Goal: Information Seeking & Learning: Learn about a topic

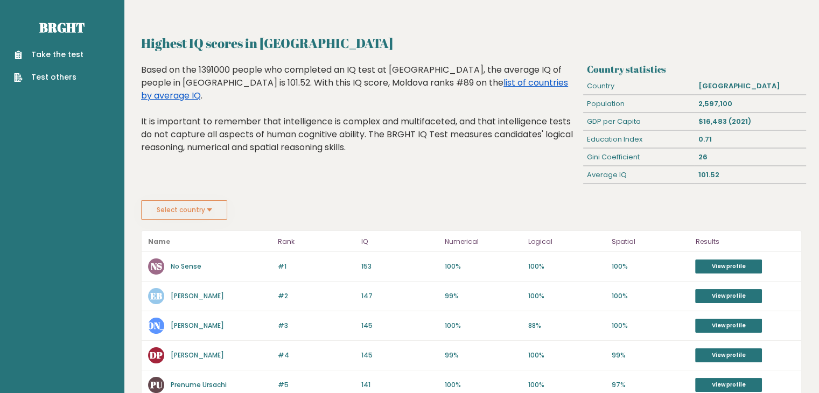
click at [394, 85] on link "list of countries by average IQ" at bounding box center [354, 88] width 427 height 25
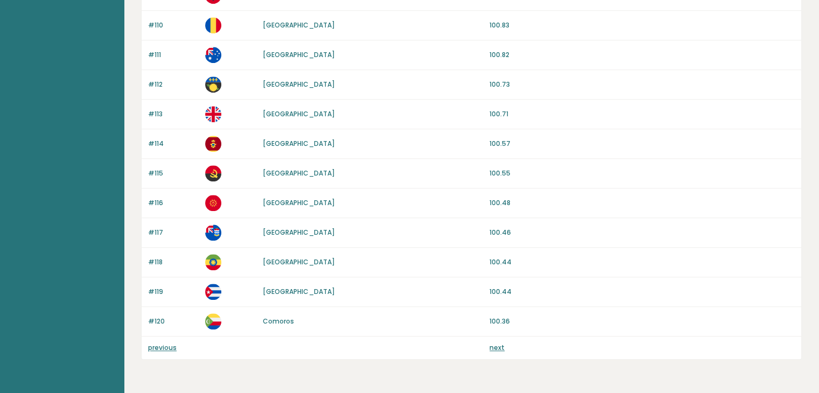
scroll to position [1001, 0]
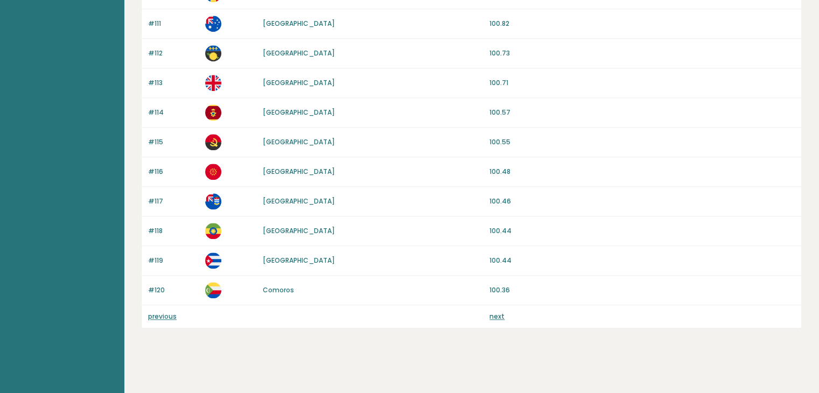
click at [162, 305] on div "previous next" at bounding box center [472, 316] width 660 height 23
click at [161, 312] on link "previous" at bounding box center [162, 316] width 29 height 9
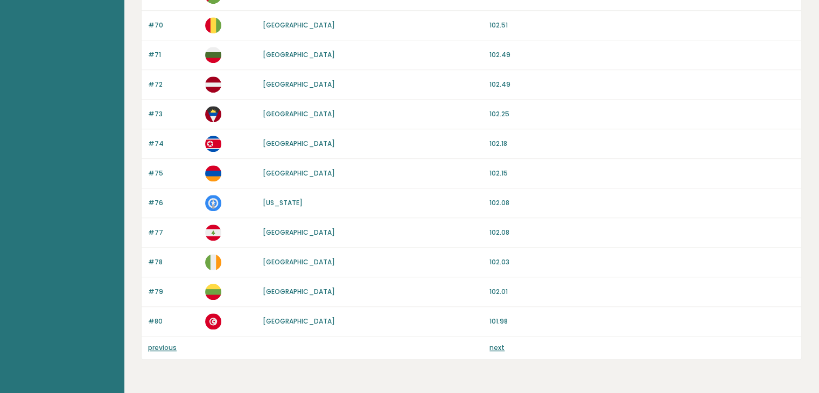
scroll to position [1001, 0]
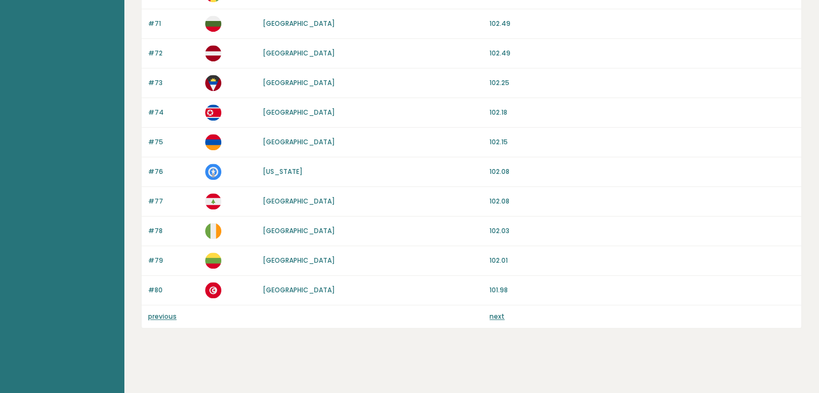
click at [161, 312] on link "previous" at bounding box center [162, 316] width 29 height 9
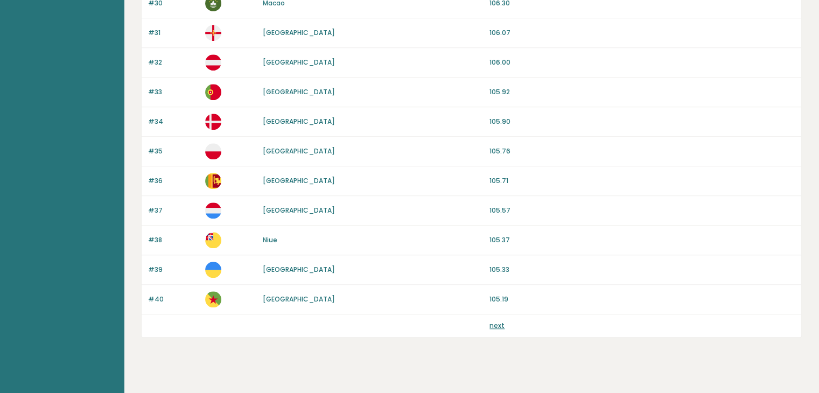
scroll to position [1001, 0]
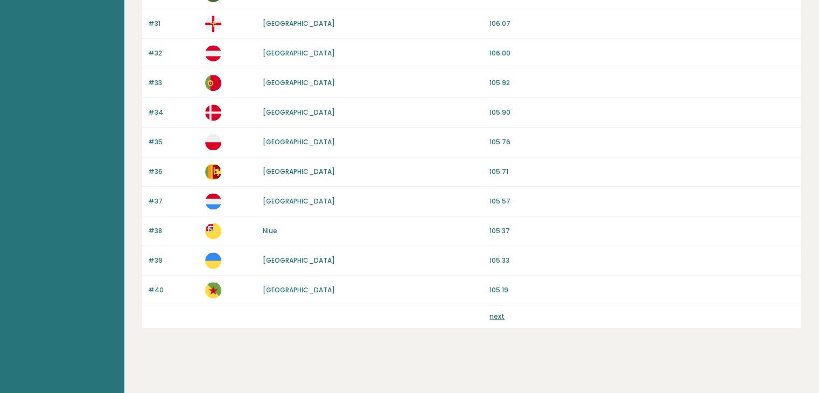
click at [490, 313] on link "next" at bounding box center [496, 316] width 15 height 9
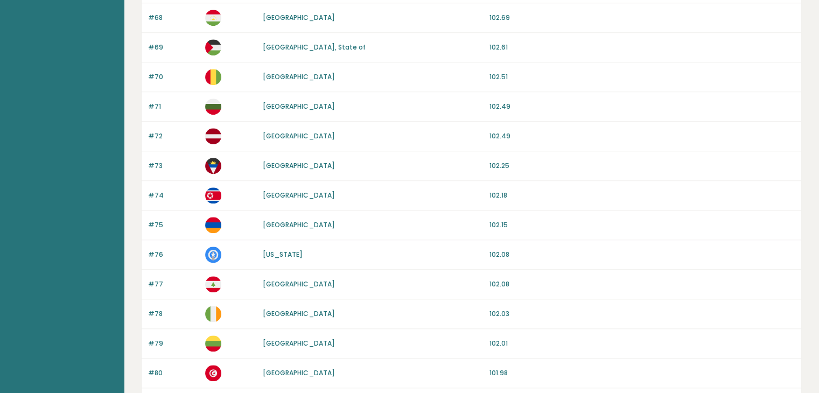
scroll to position [1001, 0]
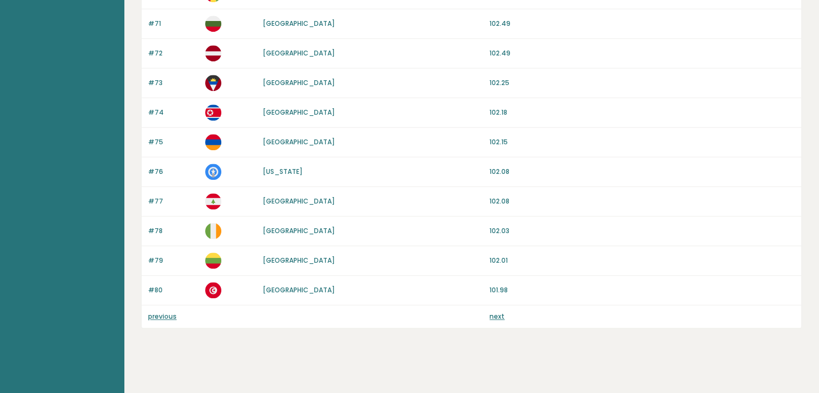
click at [490, 313] on link "next" at bounding box center [496, 316] width 15 height 9
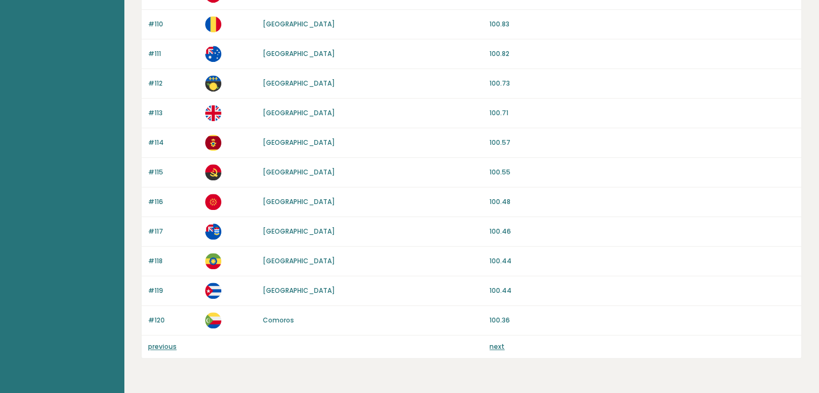
scroll to position [1001, 0]
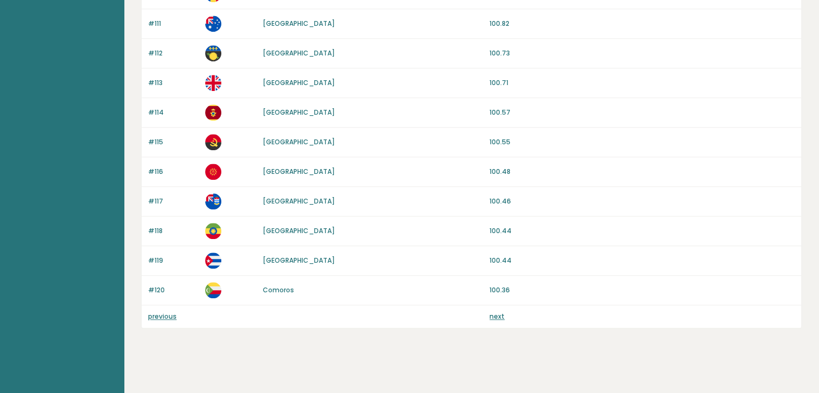
click at [490, 313] on link "next" at bounding box center [496, 316] width 15 height 9
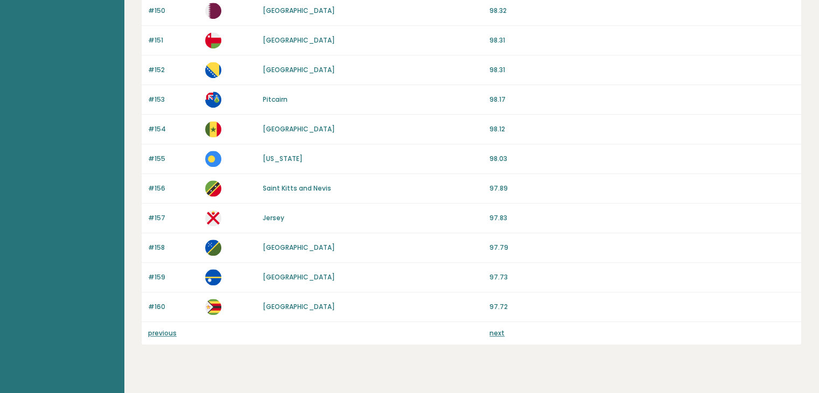
scroll to position [1001, 0]
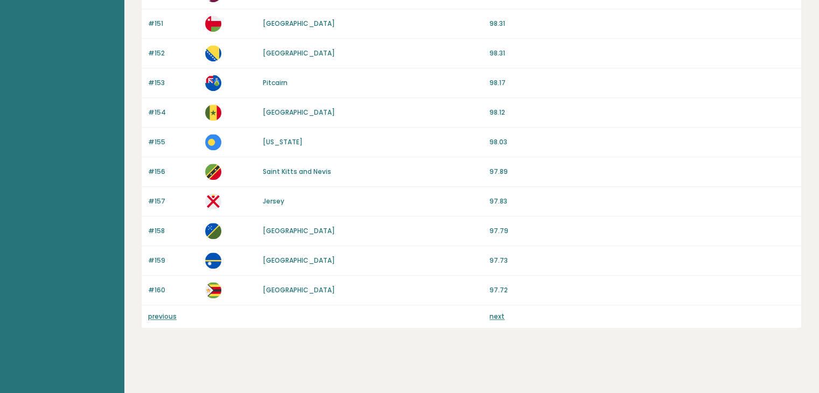
click at [490, 313] on link "next" at bounding box center [496, 316] width 15 height 9
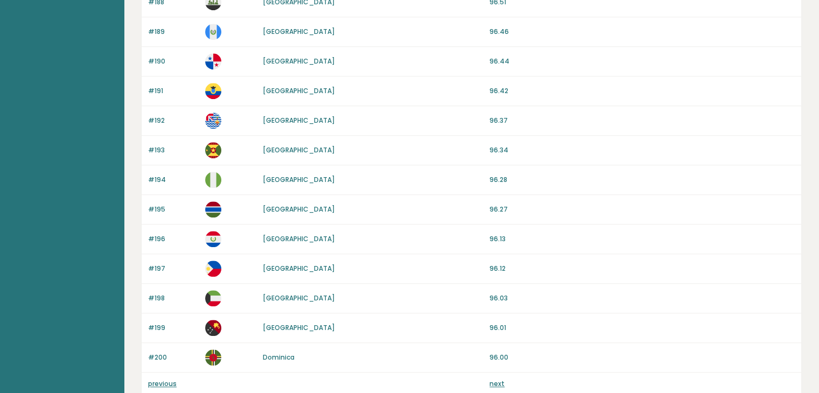
scroll to position [1001, 0]
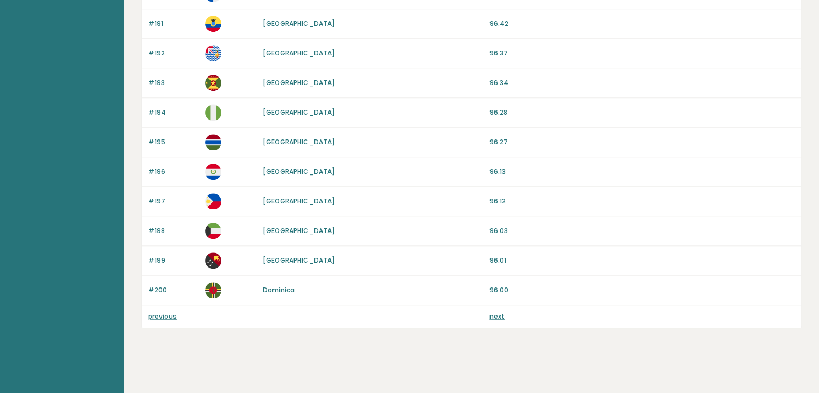
click at [490, 313] on link "next" at bounding box center [496, 316] width 15 height 9
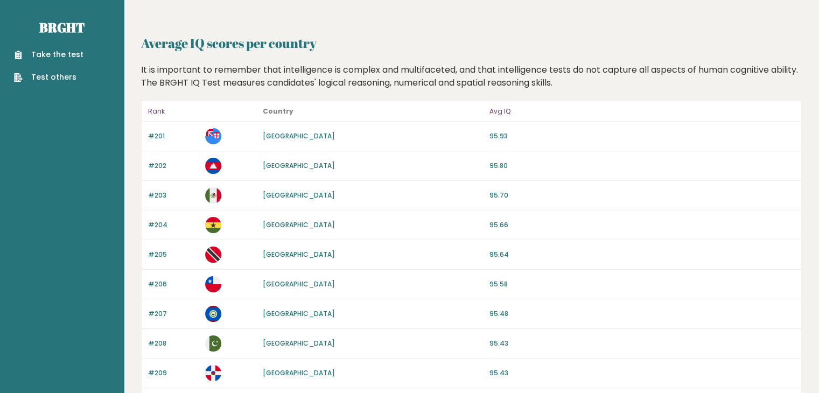
scroll to position [323, 0]
